Goal: Transaction & Acquisition: Download file/media

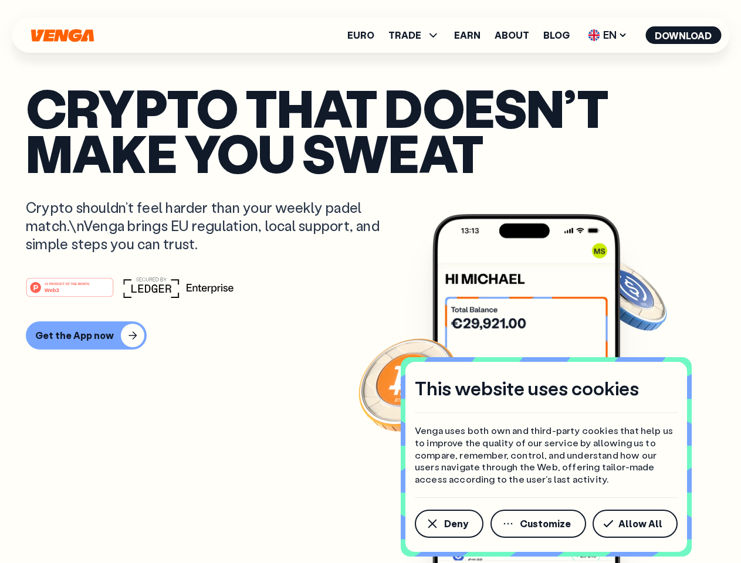
click at [370, 281] on div "#1 PRODUCT OF THE MONTH Web3" at bounding box center [370, 287] width 689 height 21
click at [448, 524] on span "Deny" at bounding box center [456, 523] width 24 height 9
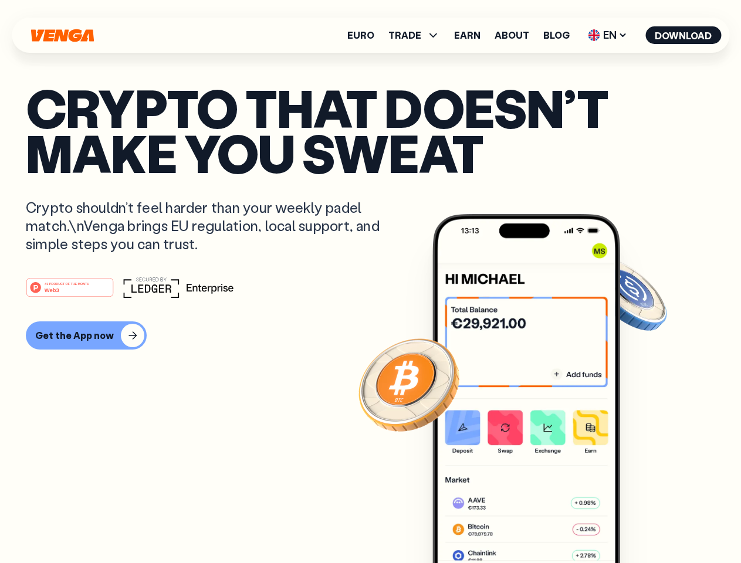
click at [539, 524] on img at bounding box center [526, 410] width 188 height 393
click at [637, 524] on article "Crypto that doesn’t make you sweat Crypto shouldn’t feel harder than your weekl…" at bounding box center [370, 305] width 689 height 440
click at [418, 35] on span "TRADE" at bounding box center [404, 34] width 33 height 9
click at [608, 35] on span "EN" at bounding box center [608, 35] width 48 height 19
click at [683, 35] on button "Download" at bounding box center [683, 35] width 76 height 18
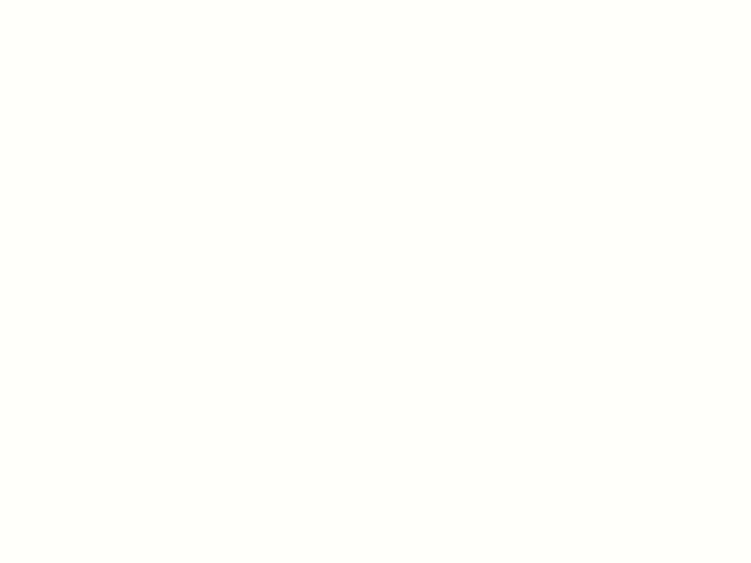
click at [370, 0] on html "This website uses cookies Venga uses both own and third-party cookies that help…" at bounding box center [375, 0] width 751 height 0
click at [84, 0] on html "This website uses cookies Venga uses both own and third-party cookies that help…" at bounding box center [375, 0] width 751 height 0
click at [72, 0] on html "This website uses cookies Venga uses both own and third-party cookies that help…" at bounding box center [375, 0] width 751 height 0
